Goal: Task Accomplishment & Management: Manage account settings

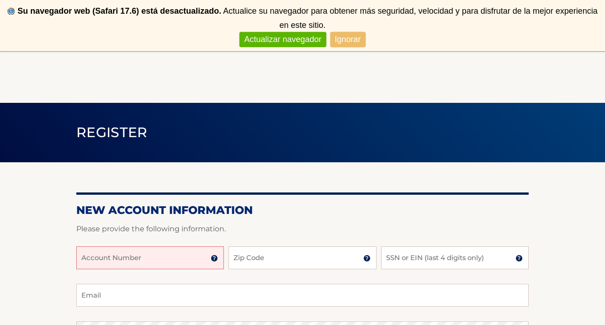
click at [144, 254] on input "Account Number" at bounding box center [149, 257] width 147 height 23
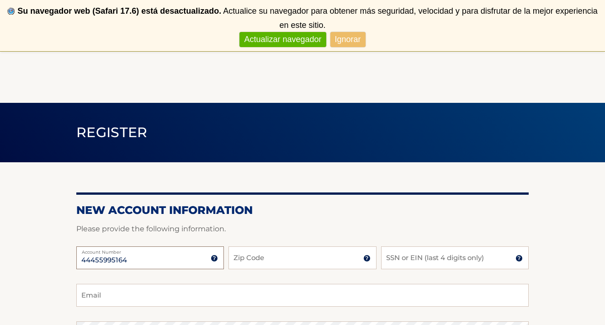
type input "44455995164"
type input "33470"
click at [418, 264] on input "SSN or EIN (last 4 digits only)" at bounding box center [454, 257] width 147 height 23
click at [437, 262] on input "SSN or EIN (last 4 digits only)" at bounding box center [454, 257] width 147 height 23
type input "4464"
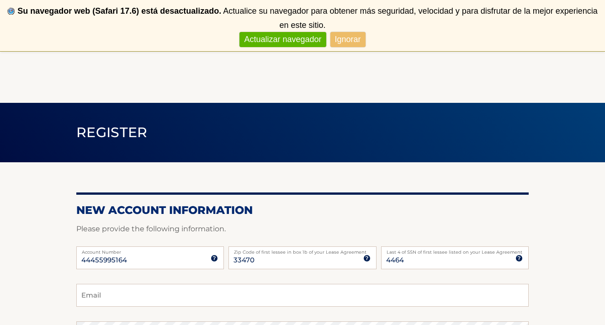
click at [459, 232] on p "Please provide the following information." at bounding box center [302, 228] width 452 height 13
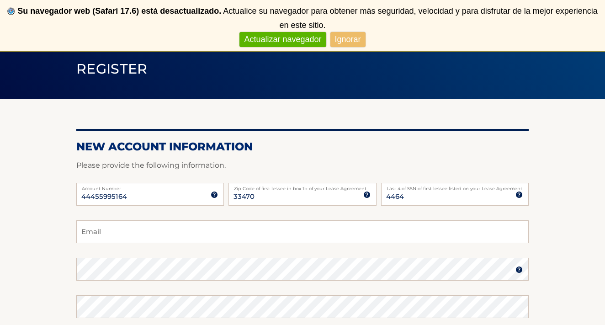
scroll to position [72, 0]
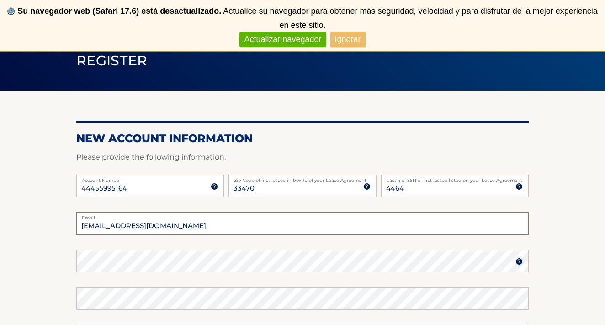
type input "ulorenzo.generalclean@gmail.com"
click at [44, 260] on section "New Account Information Please provide the following information. 44455995164 A…" at bounding box center [302, 268] width 605 height 357
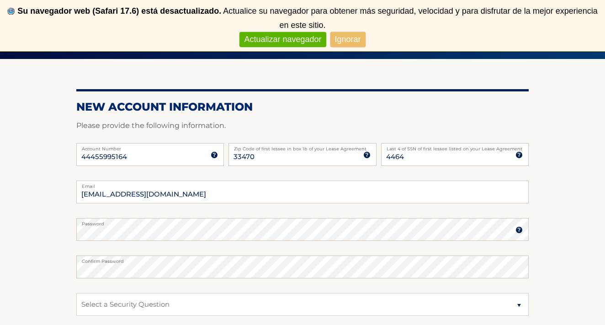
scroll to position [258, 0]
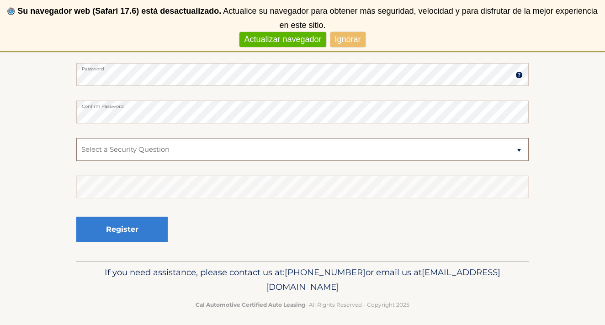
select select "2"
click at [135, 199] on fieldset "ulorenzo.generalclean@gmail.com Email Password Password should be a minimum of …" at bounding box center [302, 143] width 452 height 235
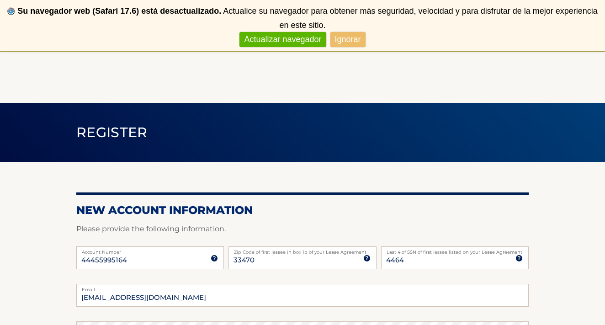
scroll to position [0, 0]
click at [295, 44] on link "Actualizar navegador" at bounding box center [282, 39] width 86 height 15
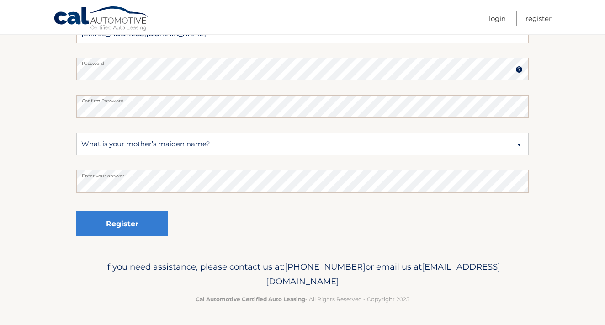
scroll to position [212, 0]
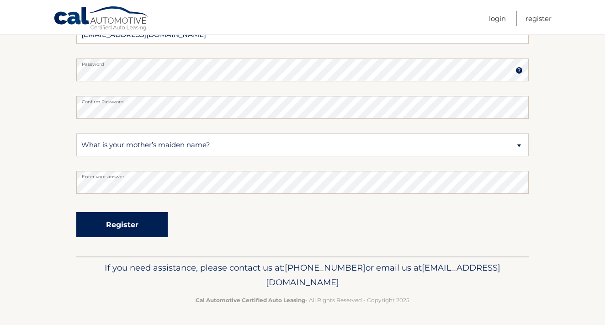
click at [122, 231] on button "Register" at bounding box center [121, 224] width 91 height 25
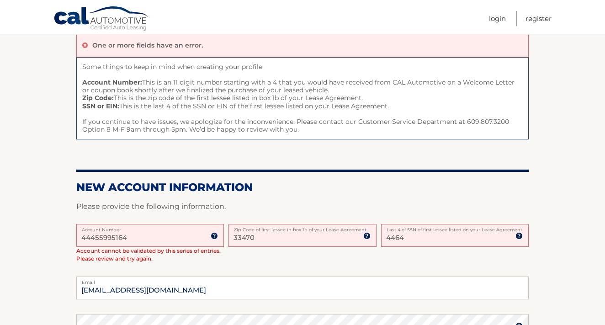
scroll to position [77, 0]
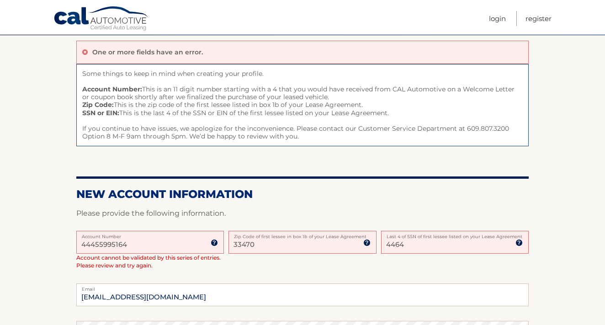
click at [133, 245] on input "44455995164" at bounding box center [149, 242] width 147 height 23
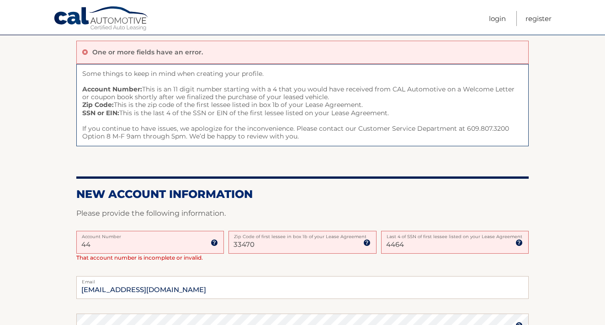
type input "4"
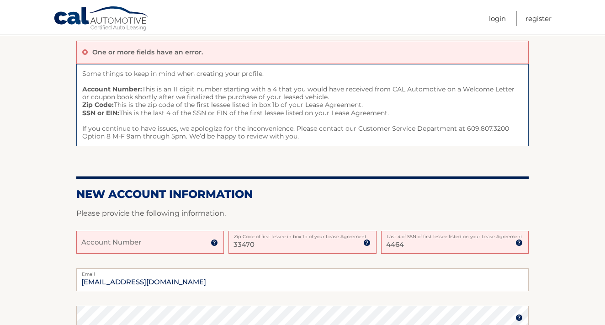
click at [161, 264] on div "Account Number 11 digit account number provided on your coupon book or Welcome …" at bounding box center [302, 249] width 452 height 37
click at [279, 242] on input "33470" at bounding box center [301, 242] width 147 height 23
type input "33409"
click at [161, 246] on input "Account Number" at bounding box center [149, 242] width 147 height 23
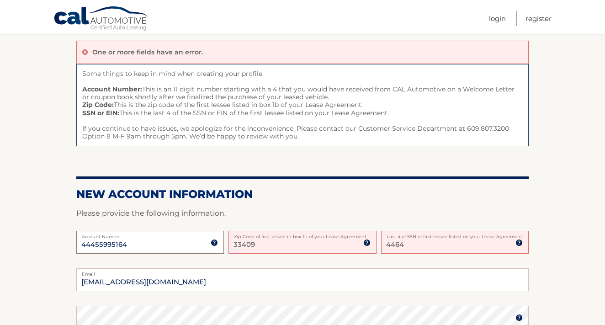
type input "44455995164"
click at [217, 268] on label "Email" at bounding box center [302, 271] width 452 height 7
click at [217, 268] on input "ulorenzo.generalclean@gmail.com" at bounding box center [302, 279] width 452 height 23
click at [232, 282] on input "ulorenzo.generalclean@gmail.com" at bounding box center [302, 279] width 452 height 23
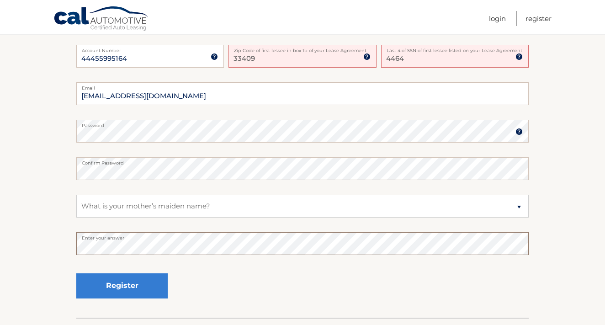
scroll to position [259, 0]
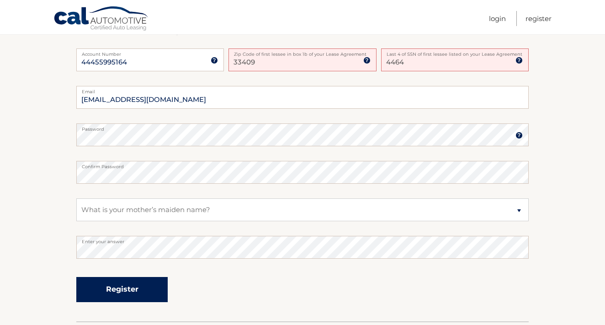
click at [146, 284] on button "Register" at bounding box center [121, 289] width 91 height 25
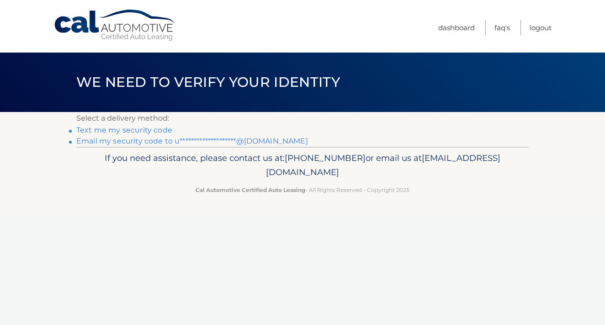
click at [164, 142] on link "**********" at bounding box center [192, 141] width 232 height 9
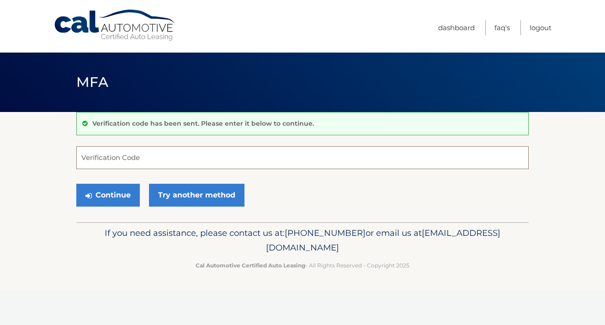
click at [144, 153] on input "Verification Code" at bounding box center [302, 157] width 452 height 23
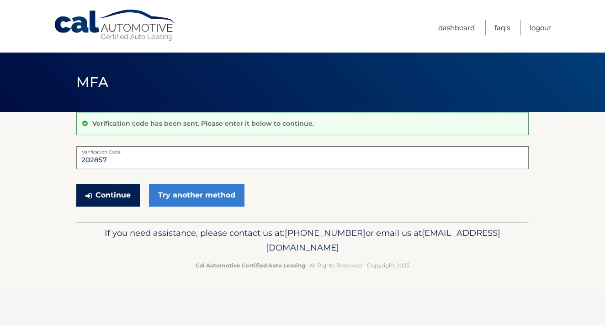
type input "202857"
click at [119, 192] on button "Continue" at bounding box center [107, 195] width 63 height 23
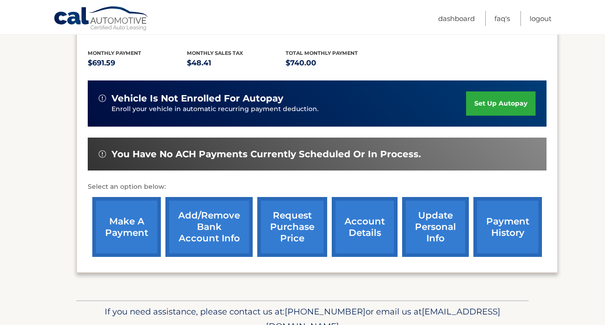
scroll to position [183, 0]
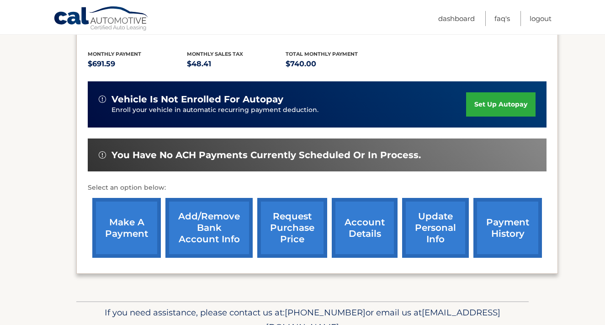
click at [498, 105] on link "set up autopay" at bounding box center [500, 104] width 69 height 24
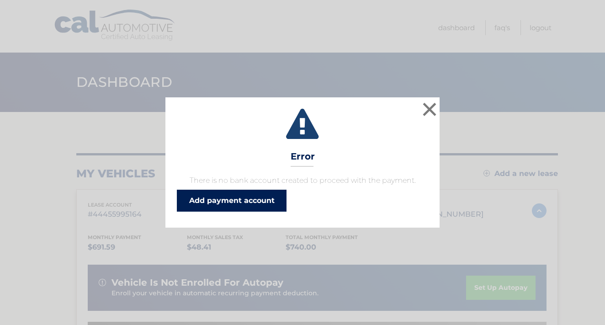
click at [253, 200] on link "Add payment account" at bounding box center [232, 200] width 110 height 22
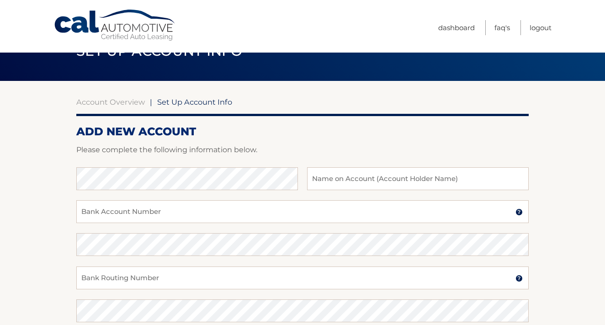
scroll to position [33, 0]
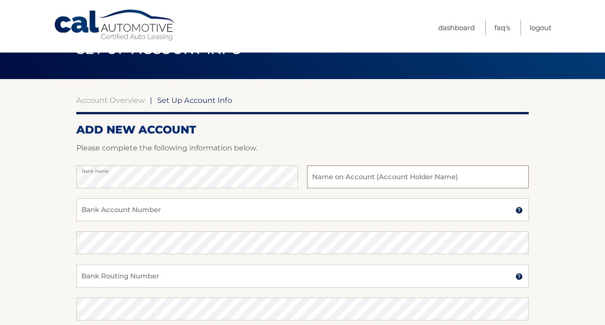
click at [352, 180] on input "text" at bounding box center [417, 176] width 221 height 23
type input "general clean inc"
click at [271, 213] on input "Bank Account Number" at bounding box center [302, 209] width 452 height 23
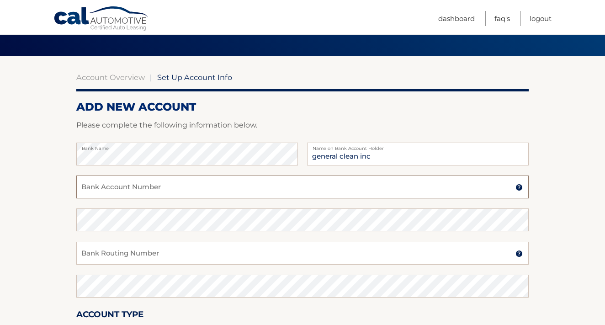
scroll to position [65, 0]
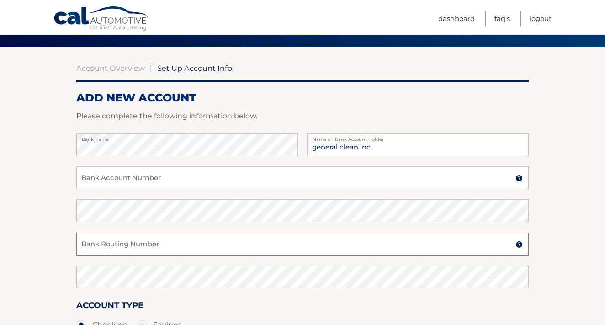
click at [210, 246] on input "Bank Routing Number" at bounding box center [302, 243] width 452 height 23
type input "267084131"
click at [138, 183] on input "Bank Account Number" at bounding box center [302, 177] width 452 height 23
type input "657189291"
click at [100, 222] on div "Confirm Bank Account Number" at bounding box center [302, 215] width 452 height 33
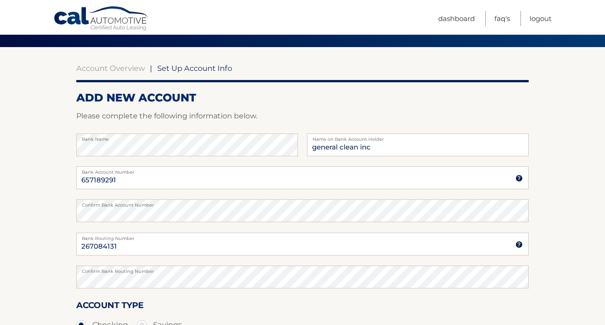
click at [32, 234] on section "Account Overview | Set Up Account Info ADD NEW ACCOUNT Please complete the foll…" at bounding box center [302, 221] width 605 height 348
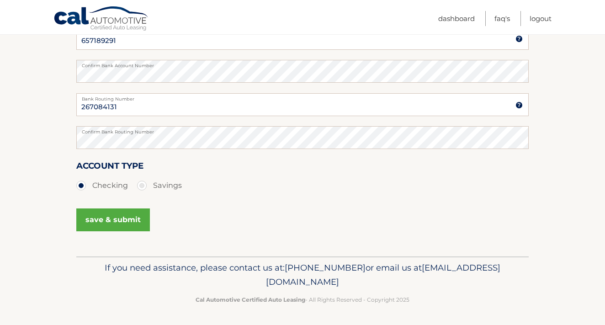
scroll to position [204, 0]
click at [131, 219] on button "save & submit" at bounding box center [113, 220] width 74 height 23
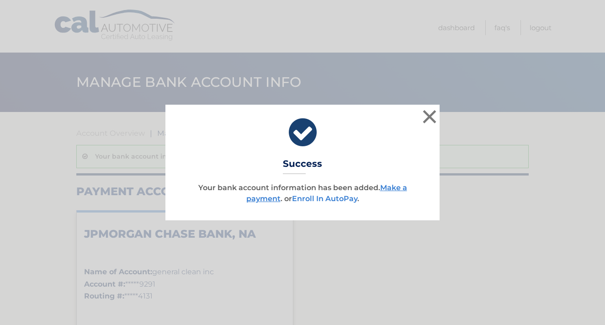
click at [351, 197] on link "Enroll In AutoPay" at bounding box center [324, 198] width 65 height 9
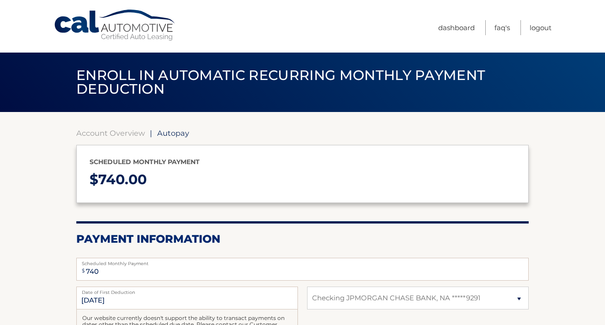
select select "YzJjNWY1NGQtOTc4YS00NjJhLWI5YjQtYjk3ODkzZTY4MGRi"
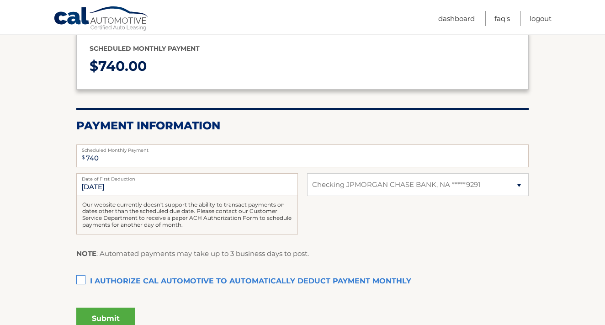
scroll to position [114, 0]
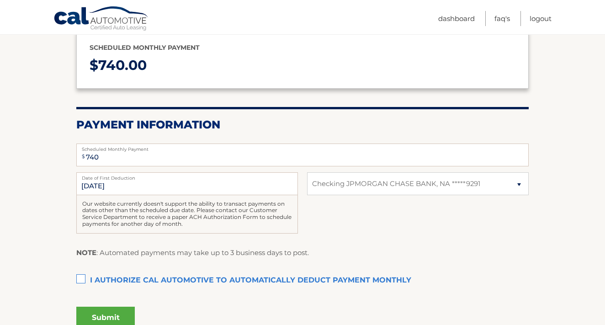
click at [84, 277] on label "I authorize cal automotive to automatically deduct payment monthly This checkbo…" at bounding box center [302, 280] width 452 height 18
click at [0, 0] on input "I authorize cal automotive to automatically deduct payment monthly This checkbo…" at bounding box center [0, 0] width 0 height 0
click at [99, 164] on input "740" at bounding box center [302, 154] width 452 height 23
type input "7"
type input "1000"
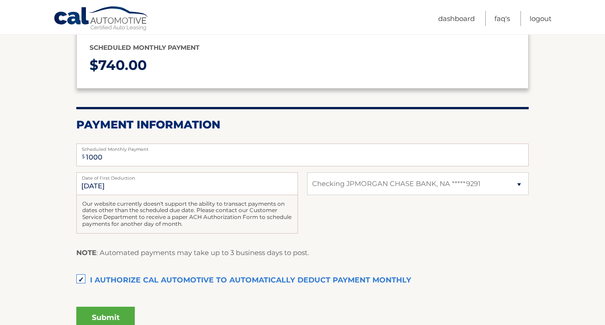
click at [100, 315] on button "Submit" at bounding box center [105, 317] width 58 height 22
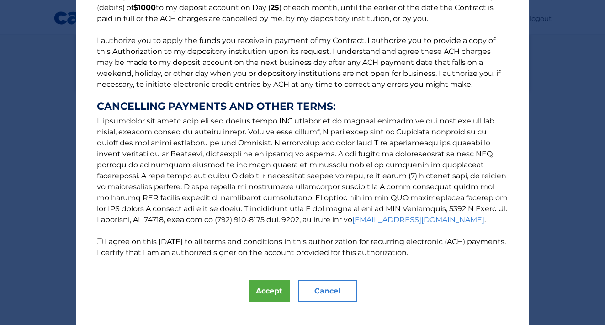
scroll to position [95, 0]
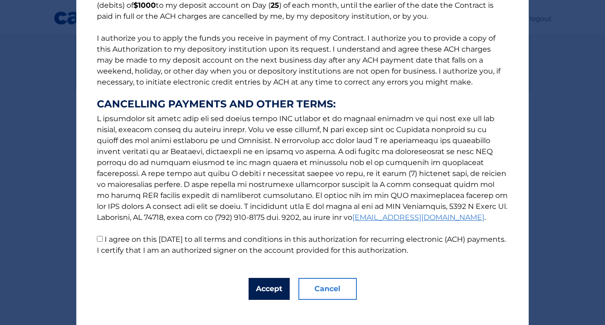
click at [266, 294] on button "Accept" at bounding box center [268, 289] width 41 height 22
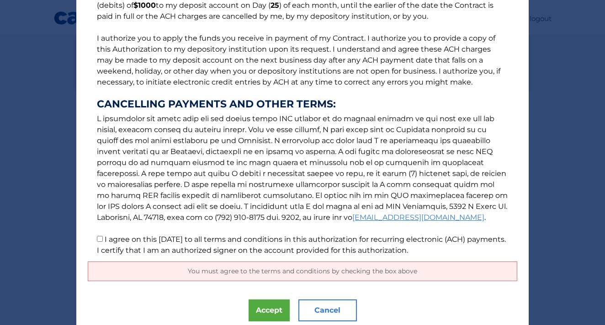
click at [99, 241] on input "I agree on this 09/04/2025 to all terms and conditions in this authorization fo…" at bounding box center [100, 239] width 6 height 6
checkbox input "true"
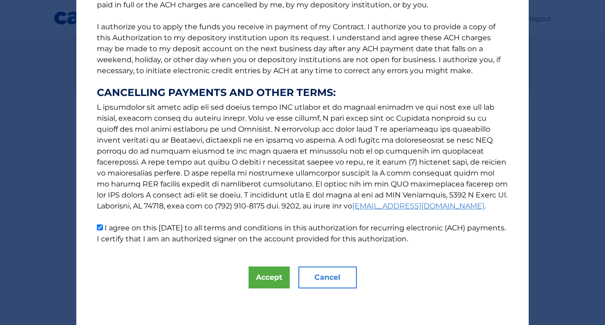
scroll to position [107, 0]
click at [268, 281] on button "Accept" at bounding box center [268, 277] width 41 height 22
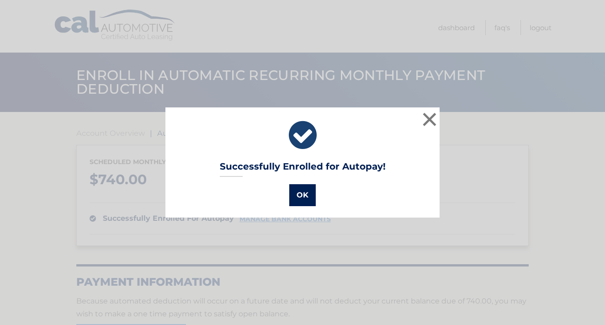
click at [300, 195] on button "OK" at bounding box center [302, 195] width 26 height 22
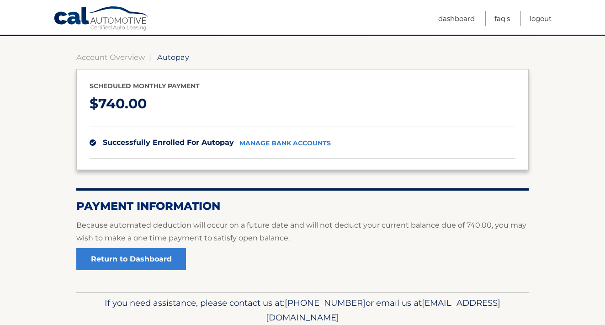
scroll to position [79, 0]
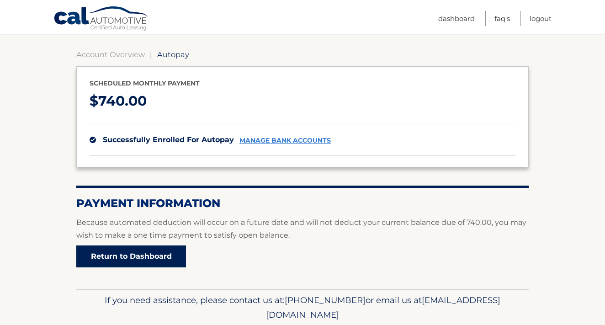
click at [153, 253] on link "Return to Dashboard" at bounding box center [131, 256] width 110 height 22
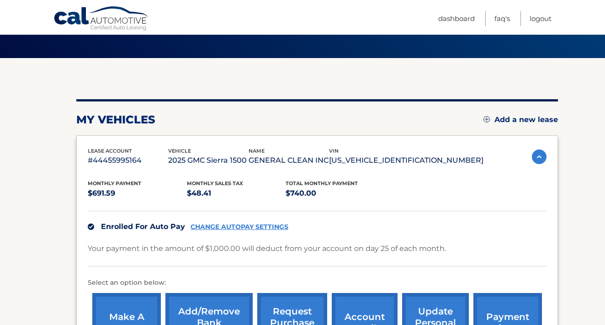
scroll to position [53, 0]
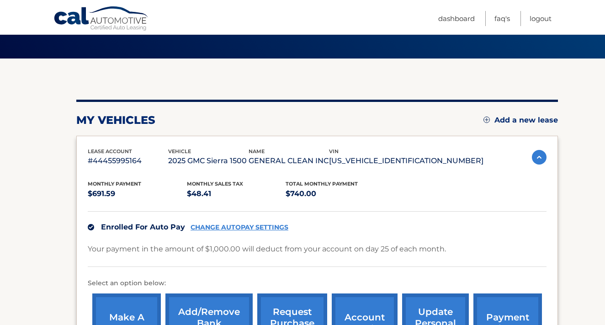
click at [532, 154] on img at bounding box center [539, 157] width 15 height 15
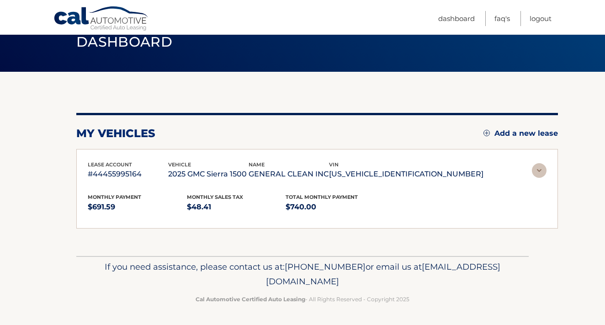
scroll to position [3, 0]
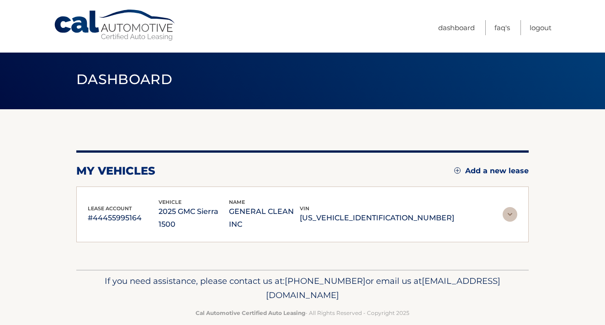
click at [509, 211] on img at bounding box center [509, 214] width 15 height 15
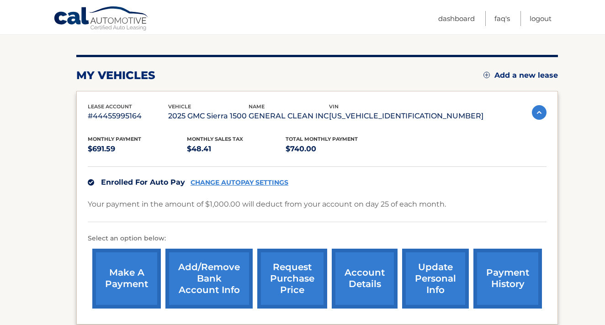
scroll to position [100, 0]
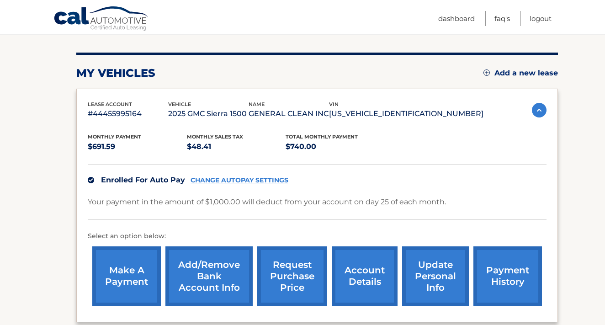
click at [497, 278] on link "payment history" at bounding box center [507, 276] width 68 height 60
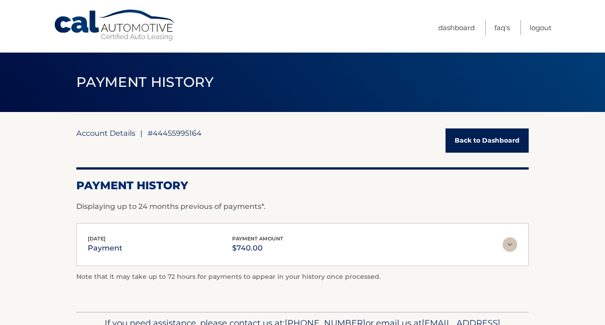
click at [114, 135] on link "Account Details" at bounding box center [105, 132] width 59 height 9
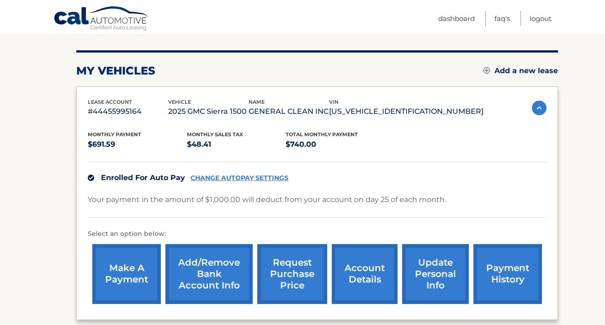
scroll to position [136, 0]
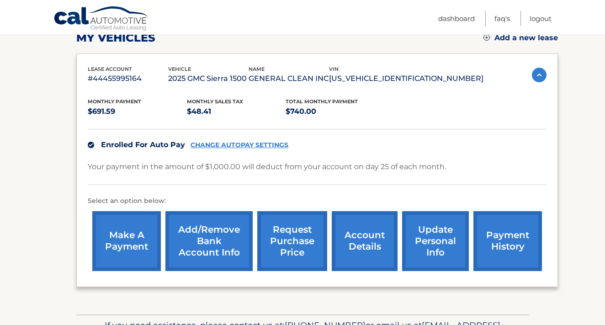
click at [133, 238] on link "make a payment" at bounding box center [126, 241] width 68 height 60
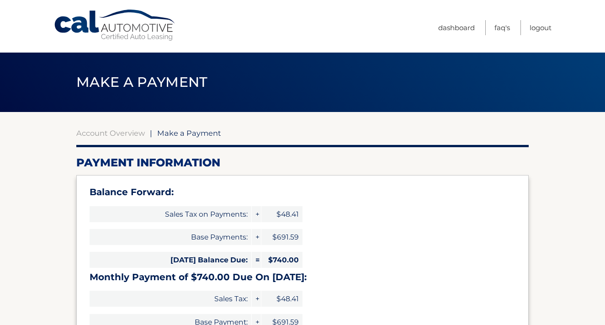
select select "YzJjNWY1NGQtOTc4YS00NjJhLWI5YjQtYjk3ODkzZTY4MGRi"
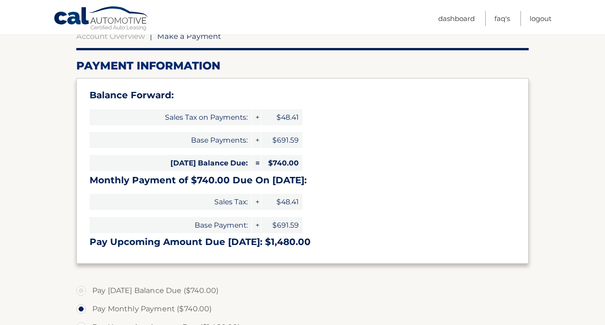
scroll to position [100, 0]
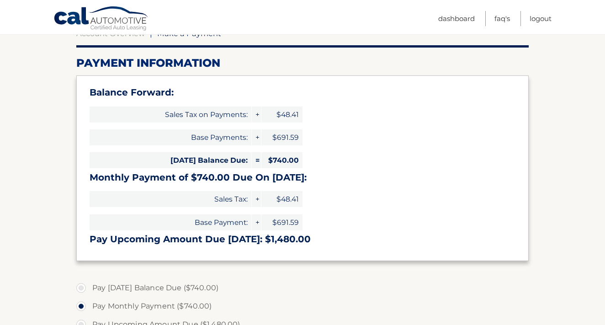
click at [87, 281] on label "Pay Today's Balance Due ($740.00)" at bounding box center [302, 288] width 452 height 18
click at [87, 281] on input "Pay Today's Balance Due ($740.00)" at bounding box center [84, 286] width 9 height 15
radio input "true"
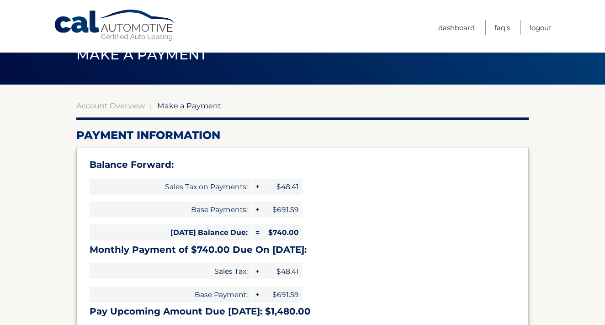
scroll to position [24, 0]
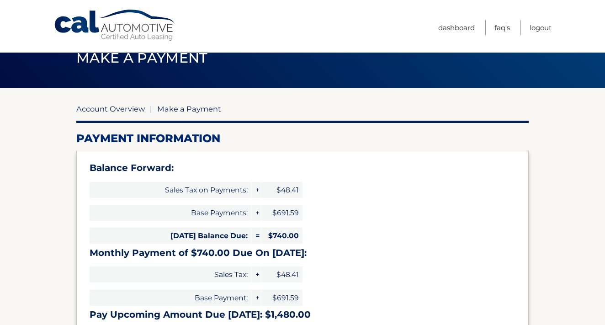
click at [114, 111] on link "Account Overview" at bounding box center [110, 108] width 68 height 9
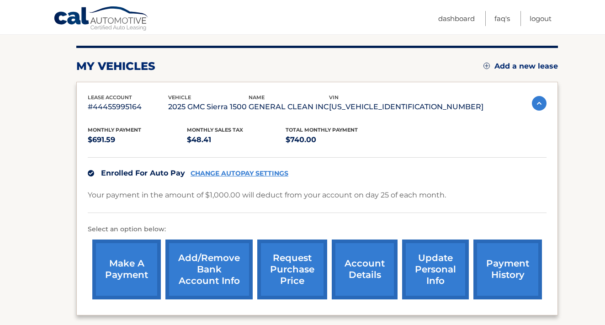
scroll to position [107, 0]
click at [131, 268] on link "make a payment" at bounding box center [126, 269] width 68 height 60
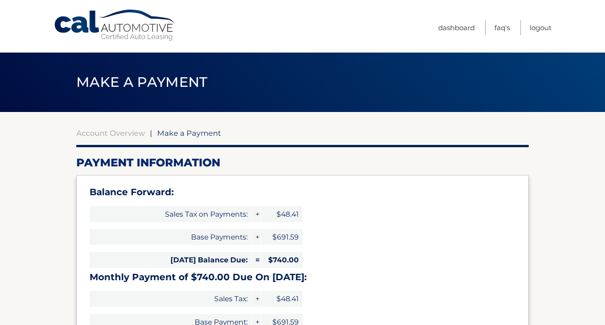
select select "YzJjNWY1NGQtOTc4YS00NjJhLWI5YjQtYjk3ODkzZTY4MGRi"
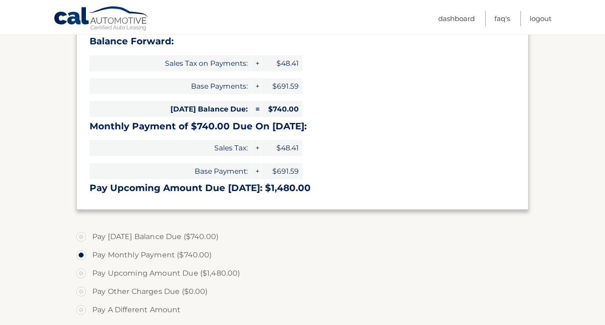
scroll to position [154, 0]
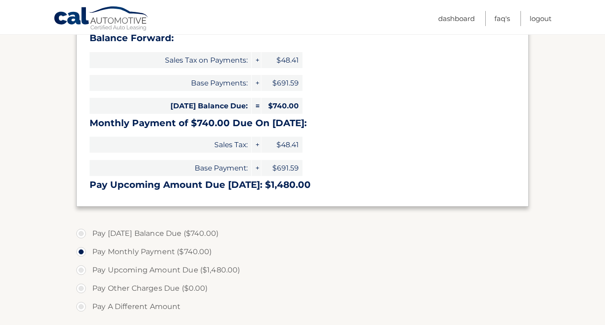
click at [84, 232] on label "Pay Today's Balance Due ($740.00)" at bounding box center [302, 233] width 452 height 18
click at [84, 232] on input "Pay Today's Balance Due ($740.00)" at bounding box center [84, 231] width 9 height 15
radio input "true"
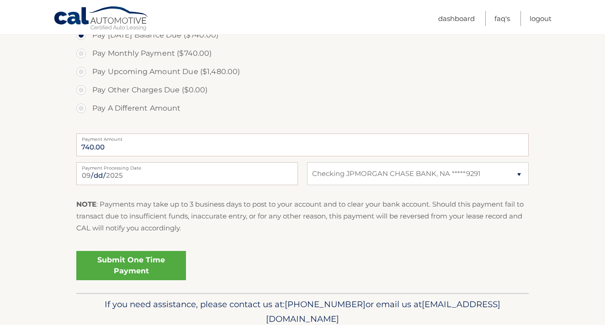
scroll to position [353, 0]
click at [120, 264] on link "Submit One Time Payment" at bounding box center [131, 264] width 110 height 29
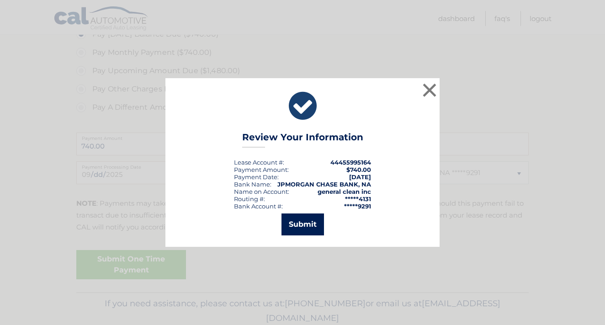
click at [302, 228] on button "Submit" at bounding box center [302, 224] width 42 height 22
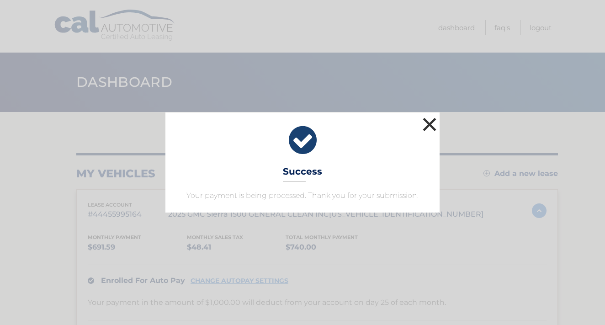
click at [429, 119] on button "×" at bounding box center [429, 124] width 18 height 18
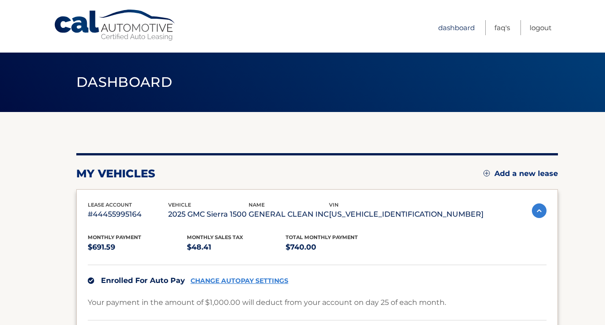
click at [450, 26] on link "Dashboard" at bounding box center [456, 27] width 37 height 15
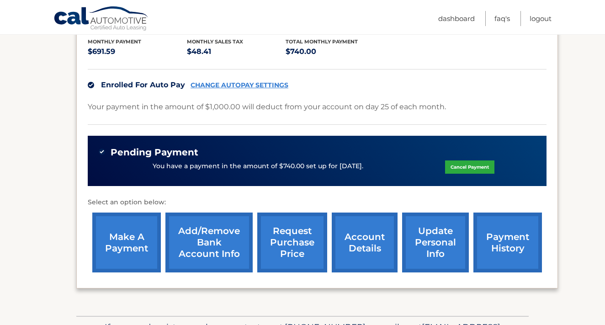
scroll to position [200, 0]
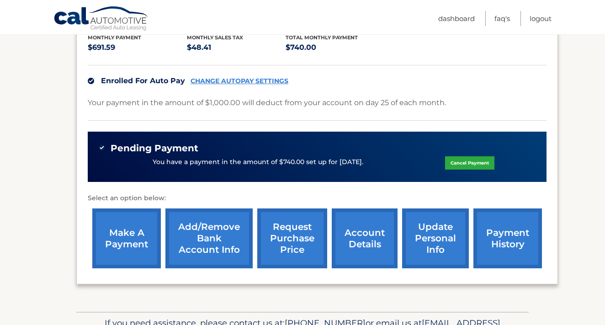
click at [512, 260] on link "payment history" at bounding box center [507, 238] width 68 height 60
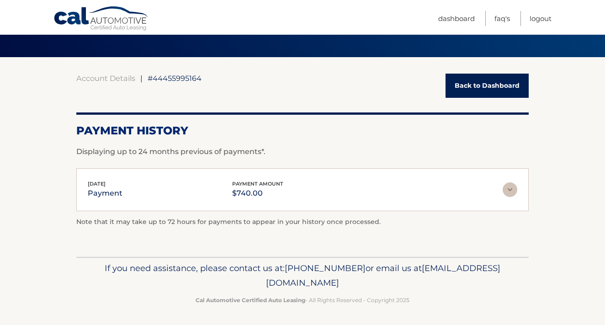
scroll to position [54, 0]
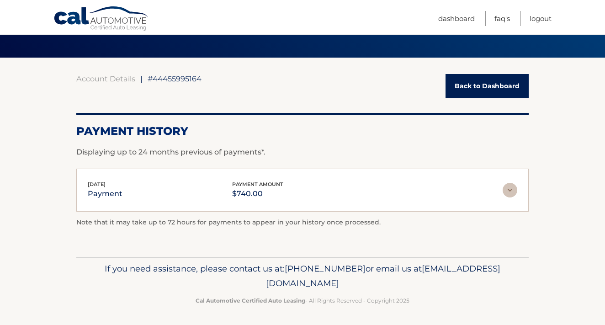
click at [509, 189] on img at bounding box center [509, 190] width 15 height 15
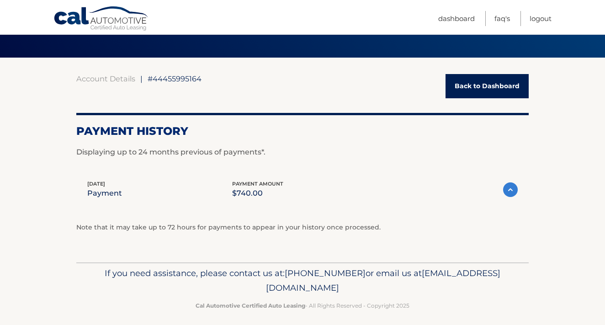
scroll to position [54, 0]
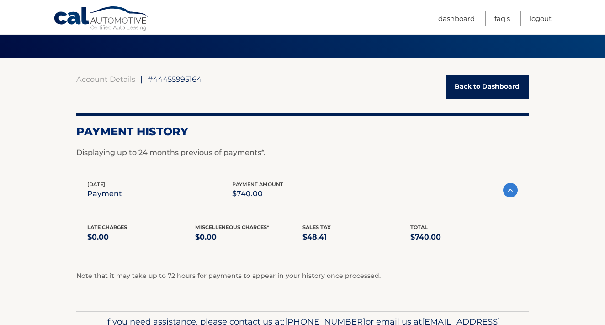
click at [510, 191] on img at bounding box center [510, 190] width 15 height 15
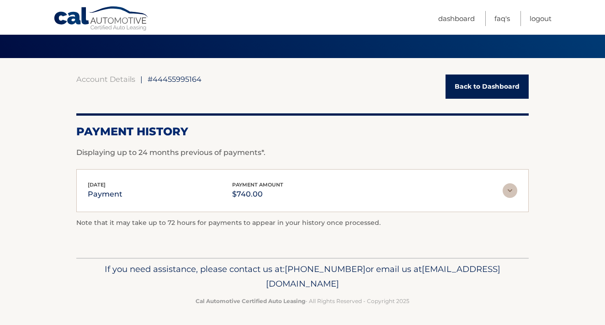
click at [472, 88] on link "Back to Dashboard" at bounding box center [486, 86] width 83 height 24
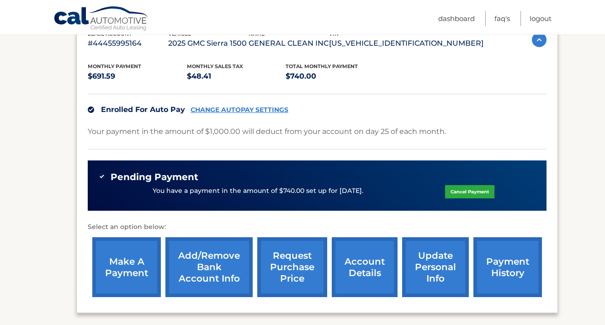
scroll to position [180, 0]
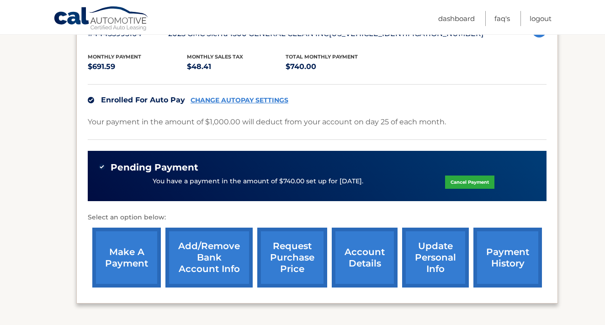
click at [370, 263] on link "account details" at bounding box center [365, 257] width 66 height 60
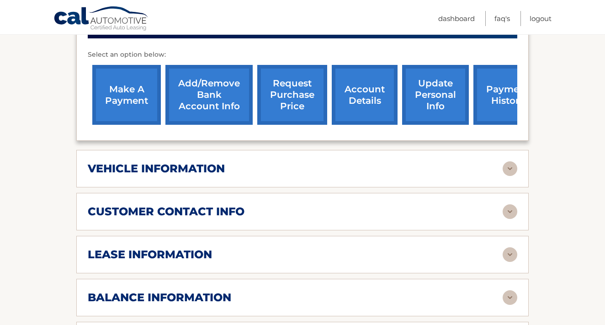
scroll to position [371, 0]
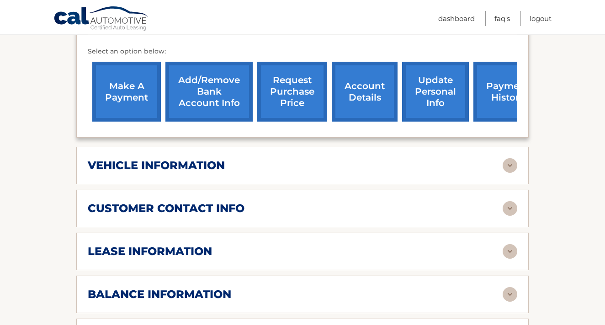
click at [228, 158] on div "vehicle information" at bounding box center [295, 165] width 415 height 14
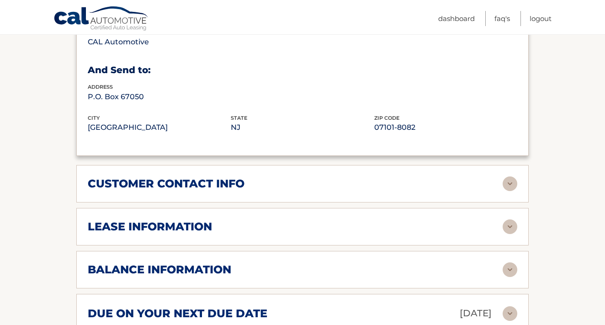
scroll to position [618, 0]
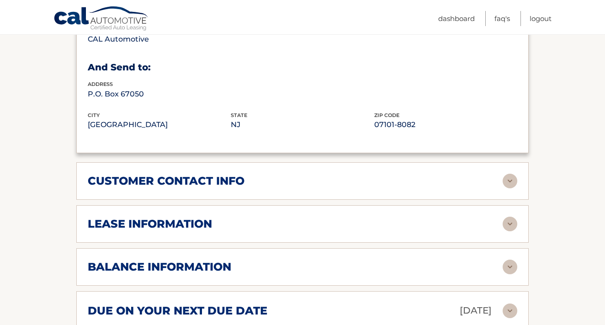
click at [233, 174] on h2 "customer contact info" at bounding box center [166, 181] width 157 height 14
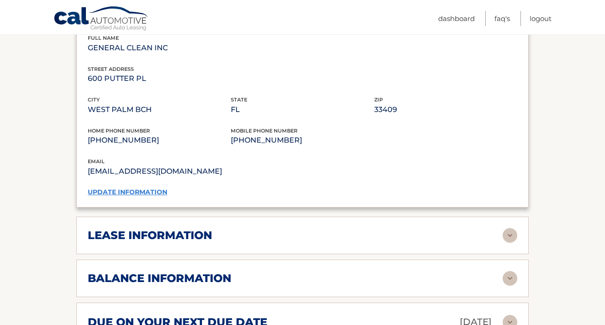
scroll to position [790, 0]
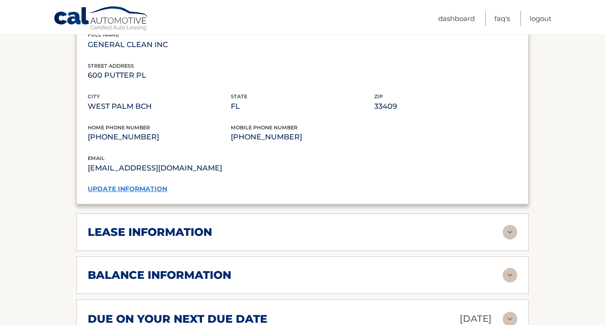
click at [234, 225] on div "lease information" at bounding box center [295, 232] width 415 height 14
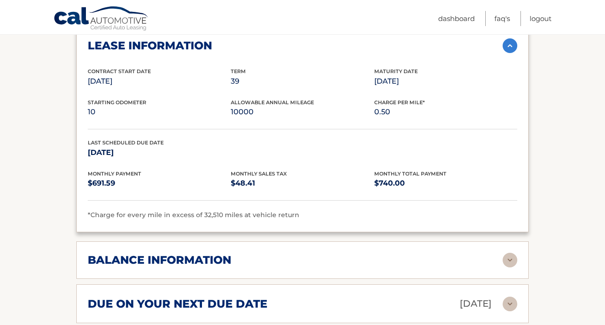
scroll to position [977, 0]
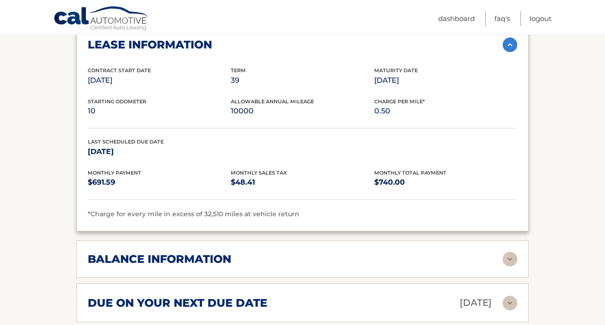
click at [290, 252] on div "balance information" at bounding box center [295, 259] width 415 height 14
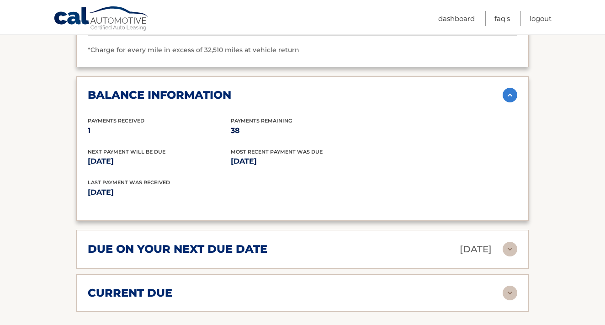
scroll to position [1146, 0]
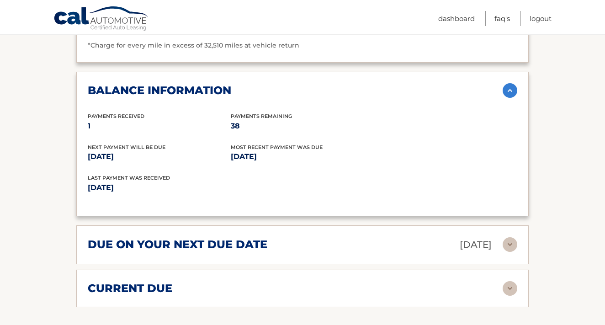
click at [295, 234] on div "due on your next due date Sep 25, 2025 Late Charges $0.00 Miscellaneous Charges…" at bounding box center [302, 244] width 452 height 39
click at [511, 237] on img at bounding box center [509, 244] width 15 height 15
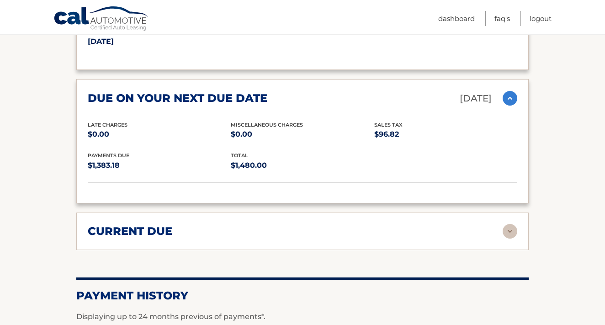
scroll to position [1293, 0]
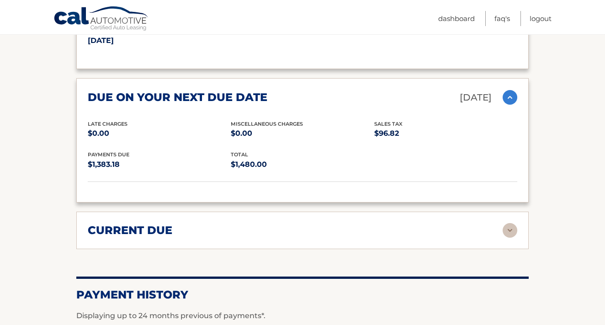
click at [205, 220] on div "current due Late Charges $0.00 Miscelleneous Charges* $0.00 Sales Tax $48.41 pa…" at bounding box center [302, 229] width 452 height 37
click at [136, 223] on h2 "current due" at bounding box center [130, 230] width 84 height 14
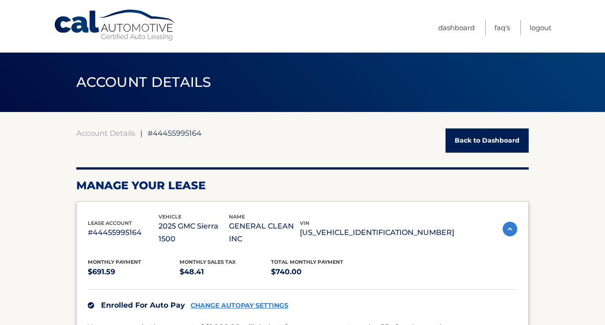
scroll to position [0, 0]
click at [547, 20] on link "Logout" at bounding box center [540, 27] width 22 height 15
click at [545, 29] on link "Logout" at bounding box center [540, 27] width 22 height 15
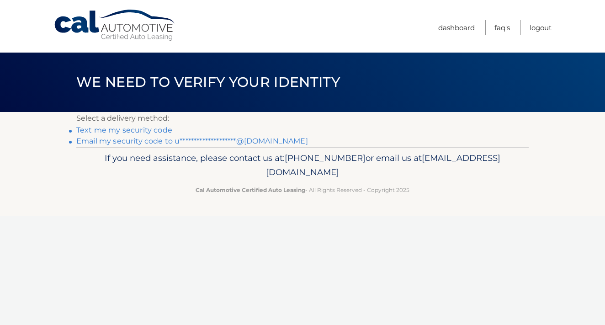
click at [143, 142] on link "**********" at bounding box center [192, 141] width 232 height 9
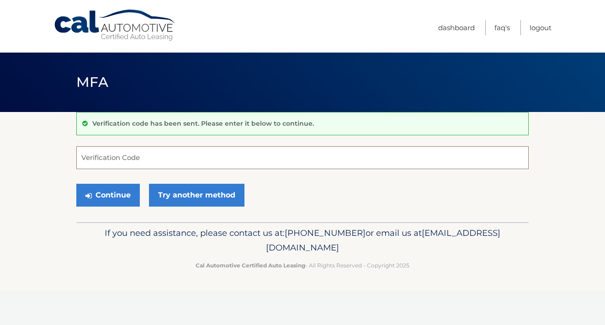
click at [129, 156] on input "Verification Code" at bounding box center [302, 157] width 452 height 23
type input "822551"
click at [106, 199] on button "Continue" at bounding box center [107, 195] width 63 height 23
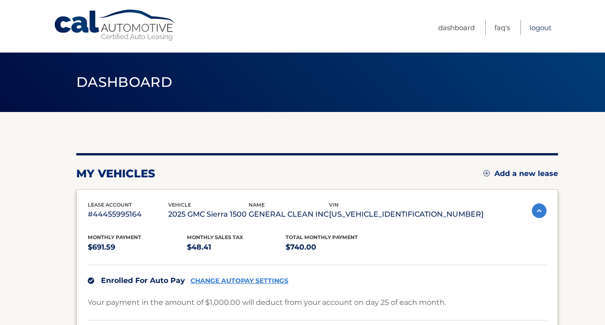
click at [542, 30] on link "Logout" at bounding box center [540, 27] width 22 height 15
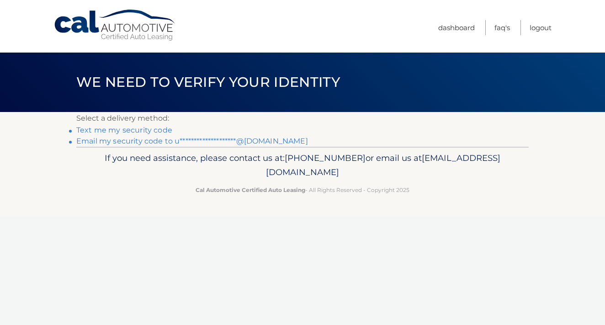
click at [177, 142] on link "**********" at bounding box center [192, 141] width 232 height 9
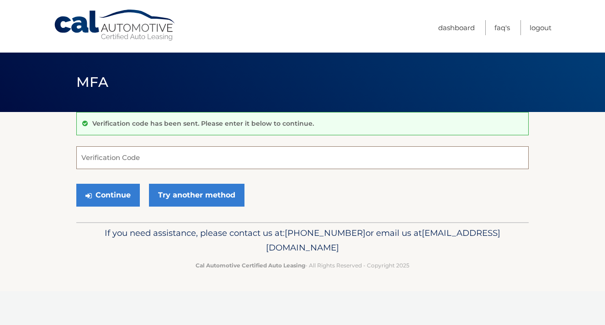
click at [124, 161] on input "Verification Code" at bounding box center [302, 157] width 452 height 23
type input "210182"
click at [110, 200] on button "Continue" at bounding box center [107, 195] width 63 height 23
click at [103, 160] on input "210182" at bounding box center [302, 157] width 452 height 23
type input "210182"
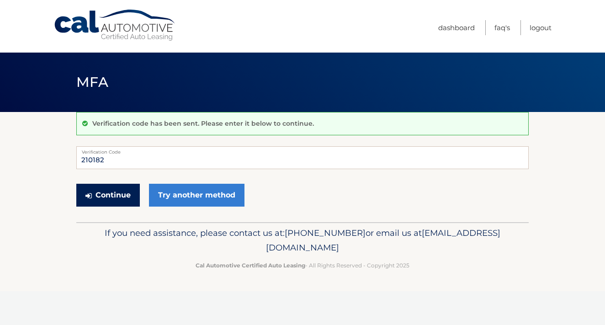
click at [101, 195] on button "Continue" at bounding box center [107, 195] width 63 height 23
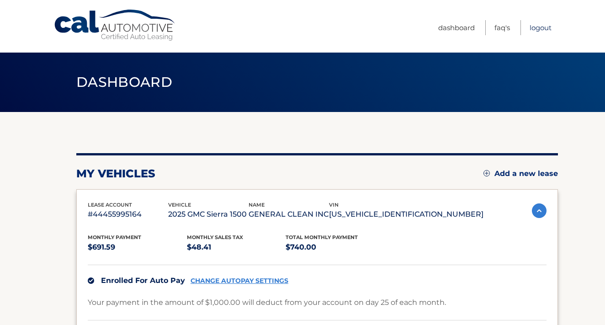
click at [537, 31] on link "Logout" at bounding box center [540, 27] width 22 height 15
